Goal: Navigation & Orientation: Go to known website

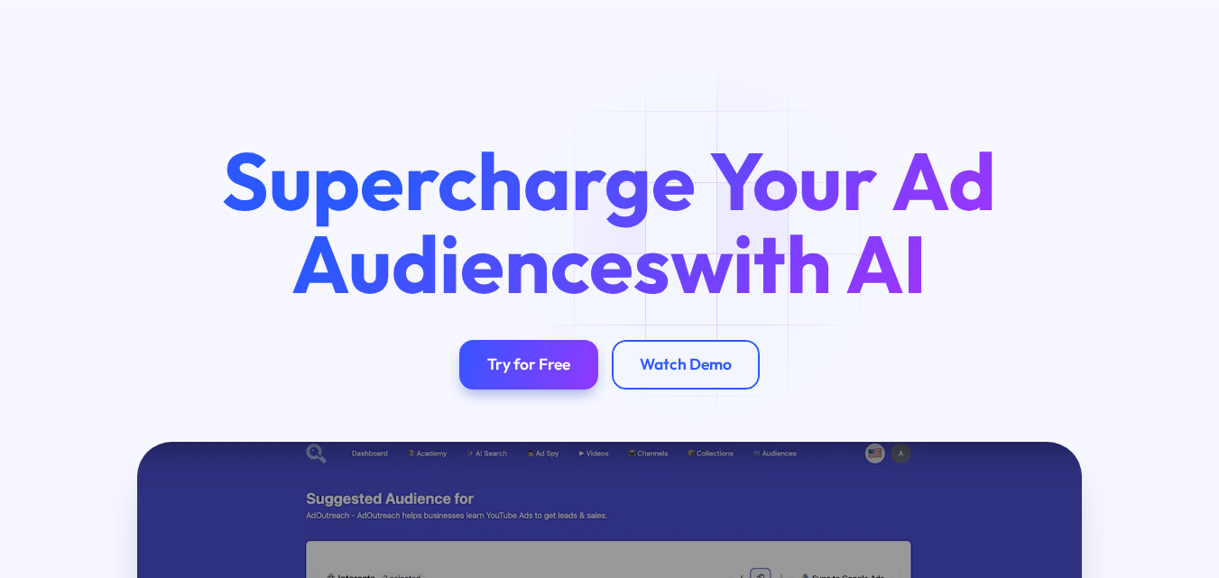
scroll to position [6301, 0]
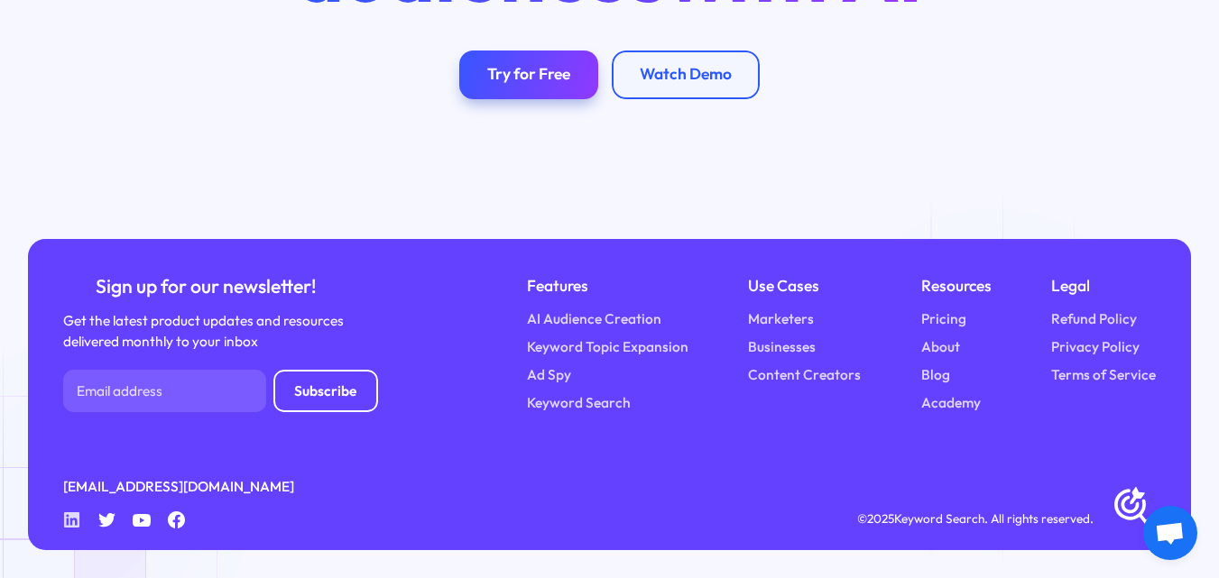
click at [67, 519] on icon "Linkedin" at bounding box center [71, 520] width 17 height 17
